Goal: Information Seeking & Learning: Find specific page/section

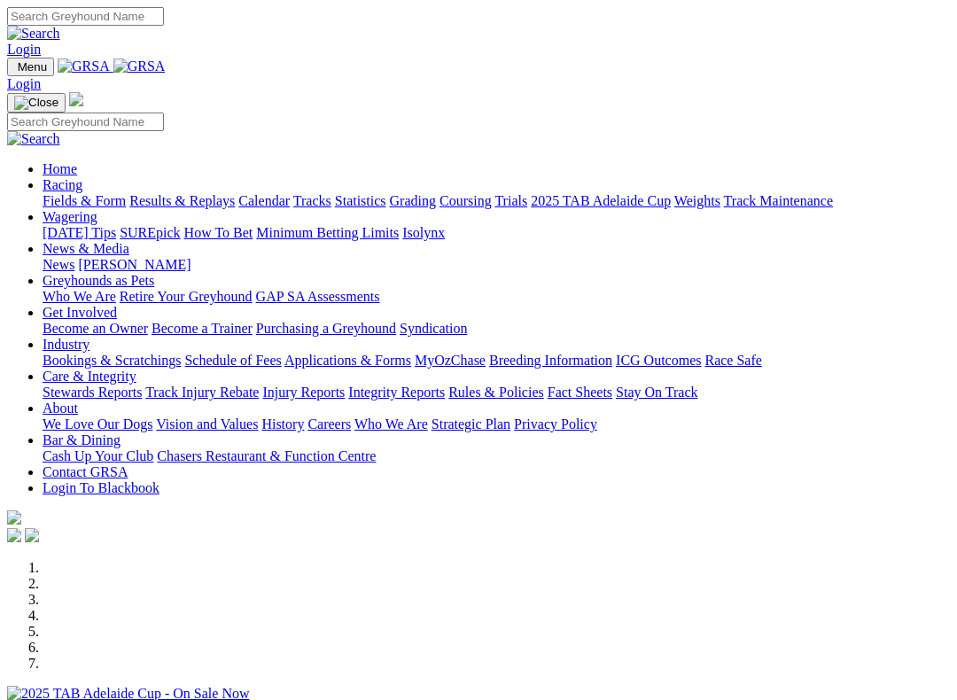
scroll to position [289, 0]
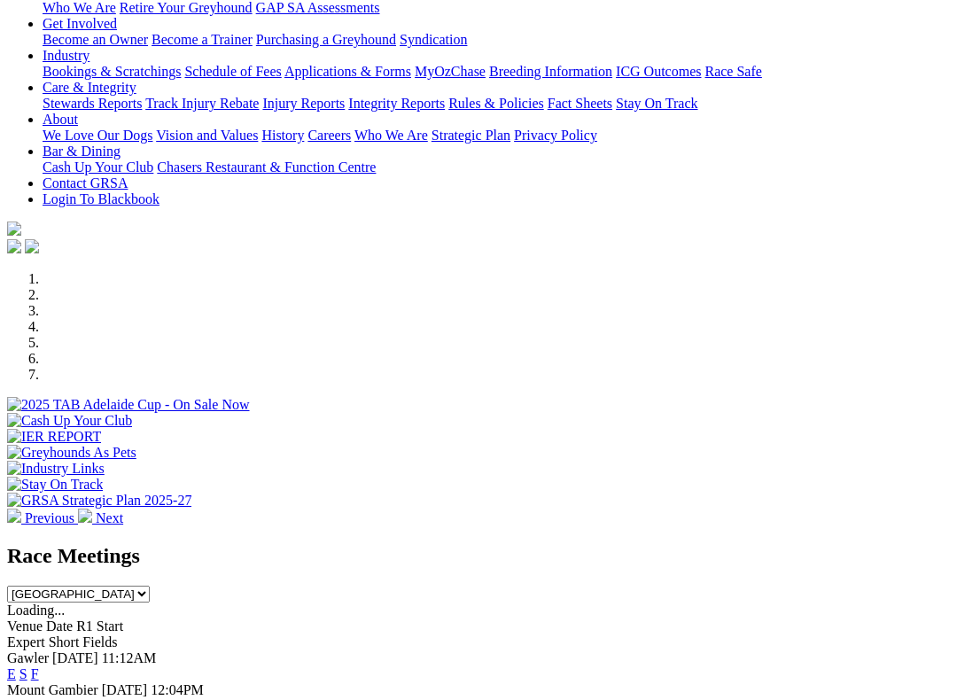
click at [39, 667] on link "F" at bounding box center [35, 674] width 8 height 15
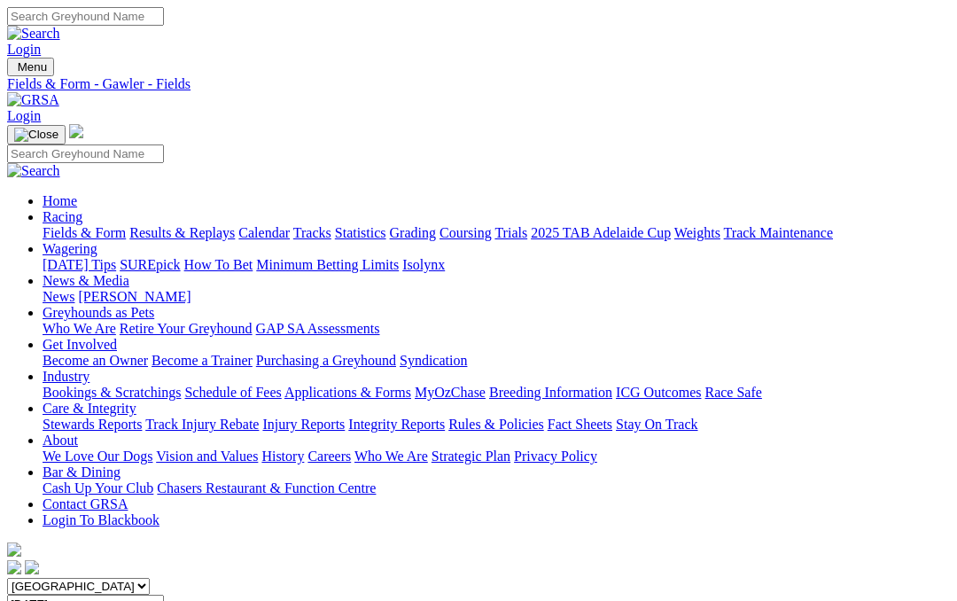
click at [137, 401] on link "Care & Integrity" at bounding box center [90, 408] width 94 height 15
click at [445, 417] on link "Integrity Reports" at bounding box center [396, 424] width 97 height 15
